Goal: Task Accomplishment & Management: Use online tool/utility

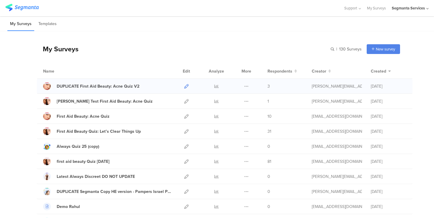
click at [187, 86] on icon at bounding box center [186, 86] width 4 height 4
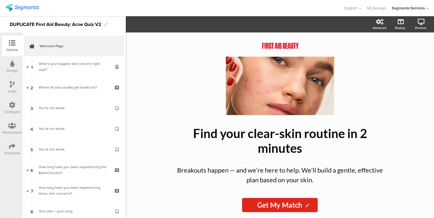
click at [11, 147] on icon at bounding box center [12, 146] width 7 height 7
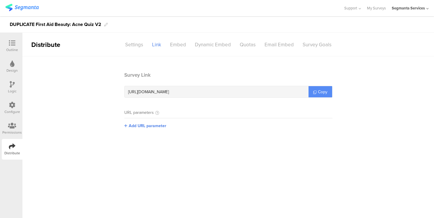
click at [322, 92] on span "Copy" at bounding box center [322, 92] width 9 height 6
click at [14, 45] on icon at bounding box center [12, 43] width 7 height 7
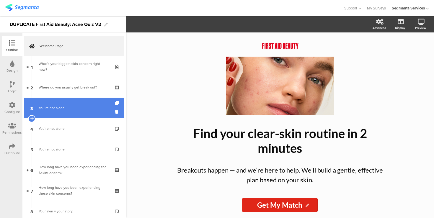
click at [80, 107] on div "You’re not alone." at bounding box center [74, 108] width 71 height 6
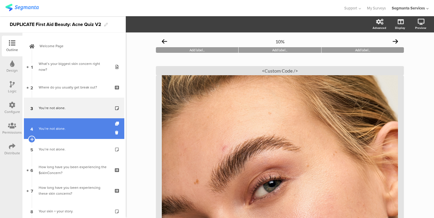
click at [86, 132] on div "You’re not alone." at bounding box center [74, 129] width 71 height 6
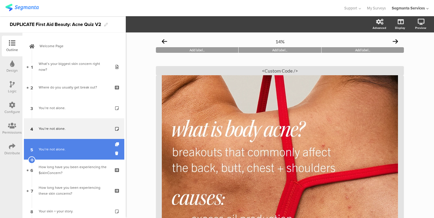
click at [87, 148] on div "You’re not alone." at bounding box center [74, 150] width 71 height 6
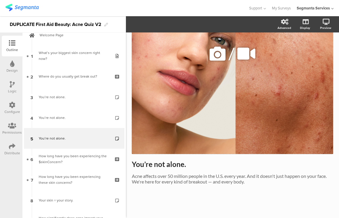
scroll to position [124, 0]
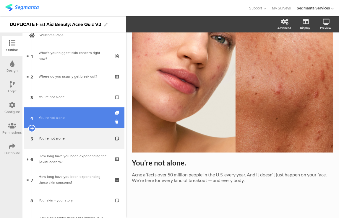
click at [74, 119] on div "You’re not alone." at bounding box center [74, 118] width 71 height 6
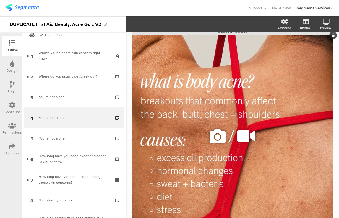
scroll to position [26, 0]
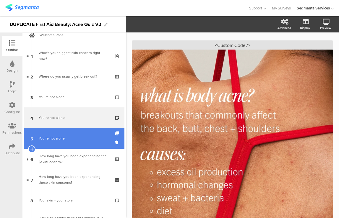
click at [87, 140] on div "You’re not alone." at bounding box center [74, 139] width 71 height 6
